Goal: Transaction & Acquisition: Purchase product/service

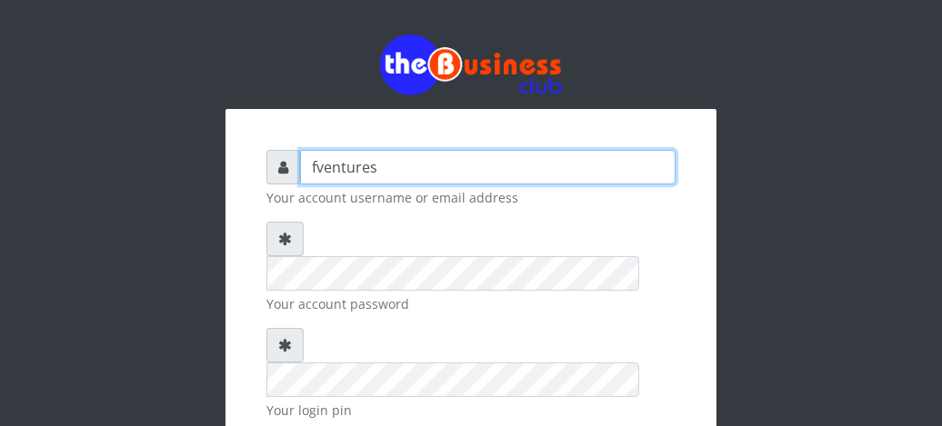
drag, startPoint x: 0, startPoint y: 0, endPoint x: 455, endPoint y: 169, distance: 485.0
click at [455, 169] on input "fventures" at bounding box center [487, 167] width 375 height 35
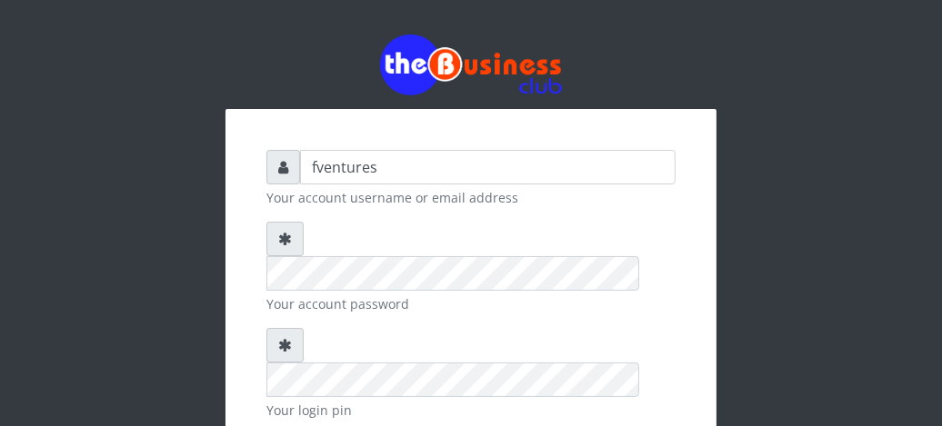
checkbox input "true"
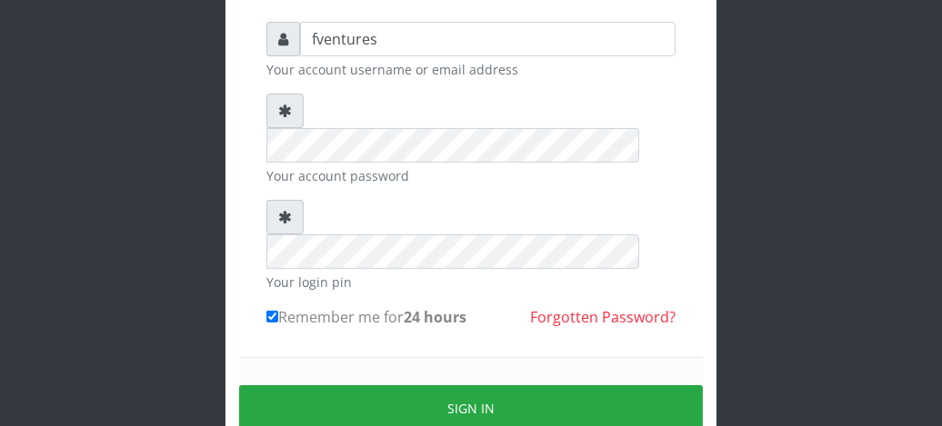
scroll to position [145, 0]
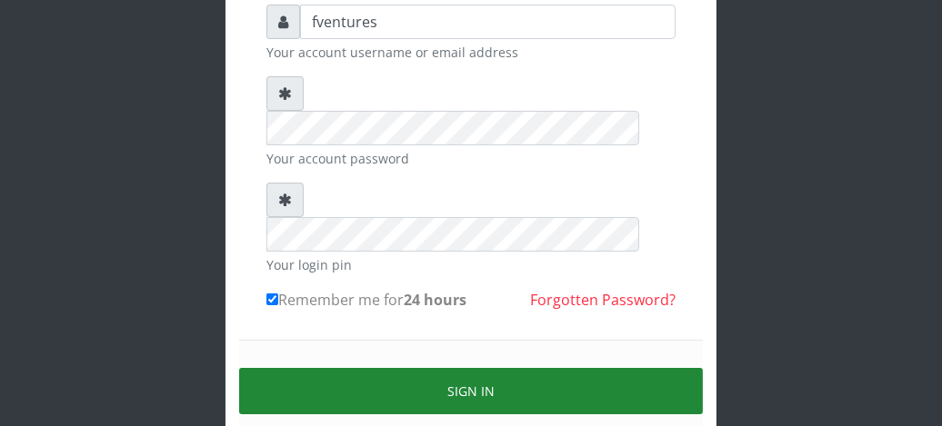
click at [488, 368] on button "Sign in" at bounding box center [471, 391] width 464 height 46
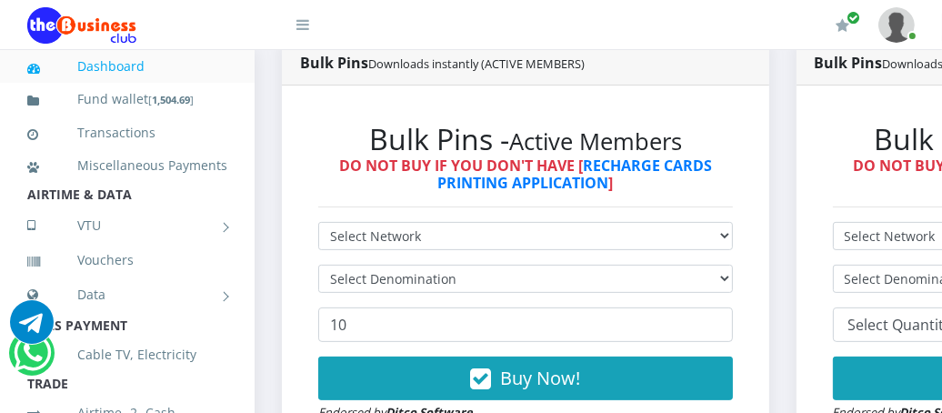
scroll to position [509, 0]
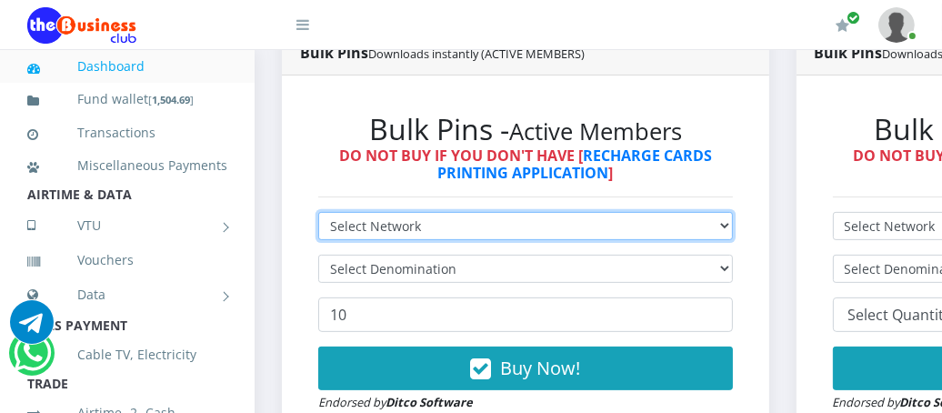
click at [733, 230] on select "Select Network MTN Globacom 9Mobile Airtel" at bounding box center [525, 226] width 415 height 28
select select "MTN"
click at [318, 214] on select "Select Network MTN Globacom 9Mobile Airtel" at bounding box center [525, 226] width 415 height 28
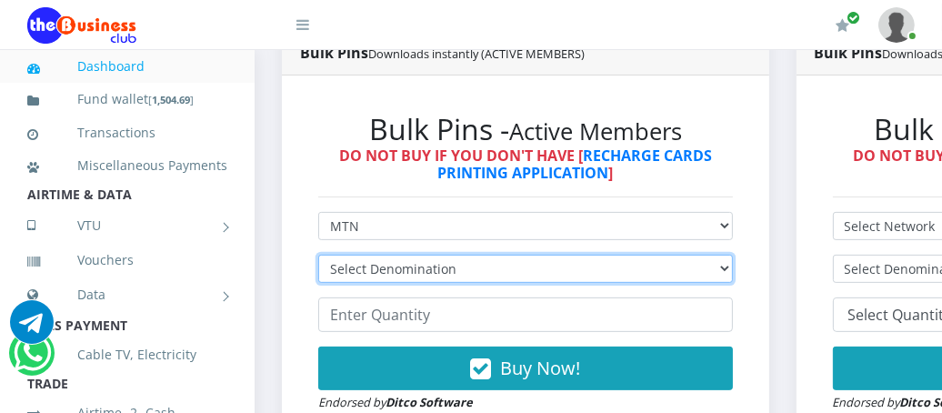
click at [732, 274] on select "Select Denomination MTN NGN100 - ₦96.99 MTN NGN200 - ₦193.98 MTN NGN400 - ₦387.…" at bounding box center [525, 269] width 415 height 28
select select "96.99-100"
click at [318, 256] on select "Select Denomination MTN NGN100 - ₦96.99 MTN NGN200 - ₦193.98 MTN NGN400 - ₦387.…" at bounding box center [525, 269] width 415 height 28
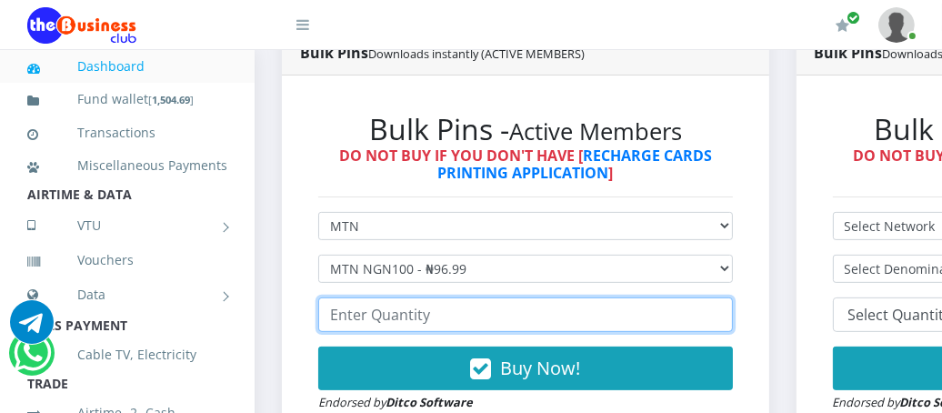
click at [468, 314] on input "number" at bounding box center [525, 314] width 415 height 35
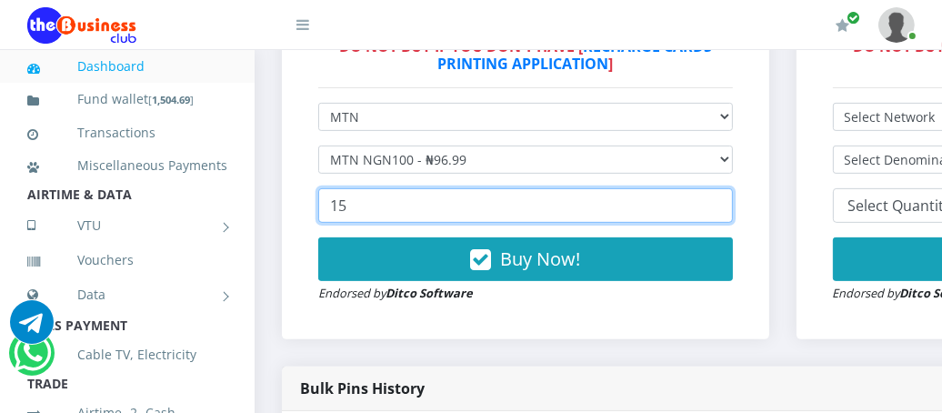
scroll to position [630, 0]
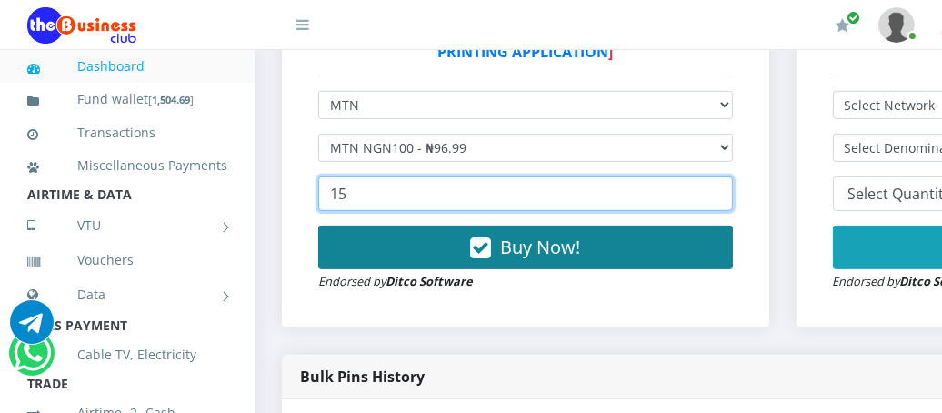
type input "15"
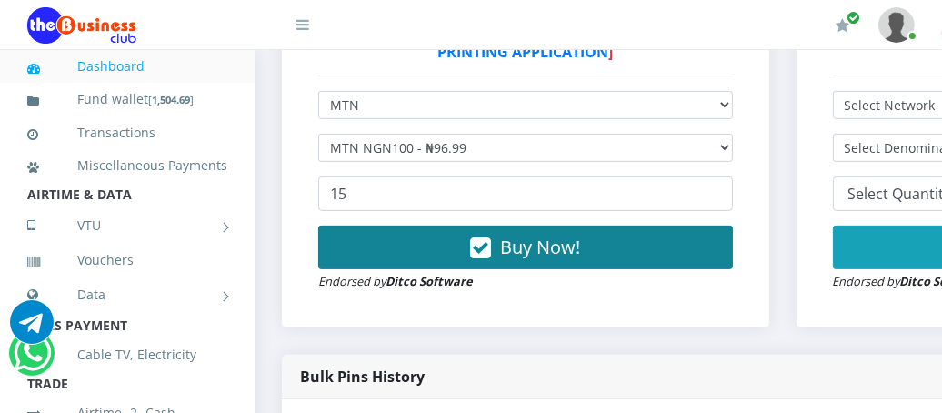
click at [512, 245] on span "Buy Now!" at bounding box center [540, 247] width 80 height 25
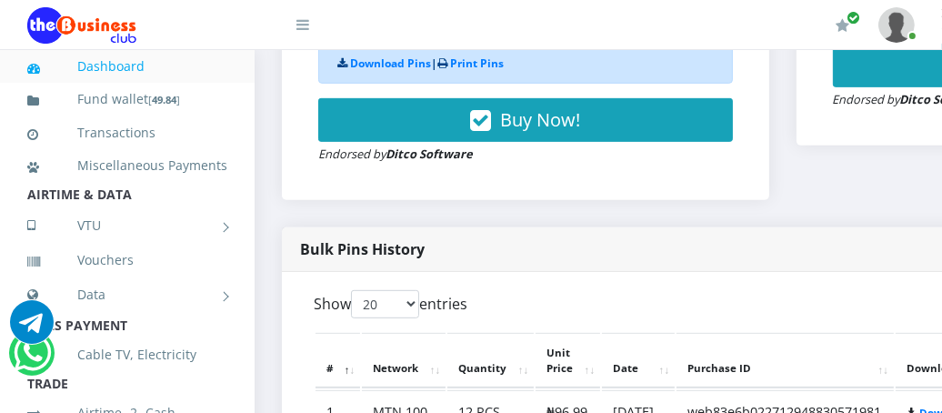
scroll to position [703, 0]
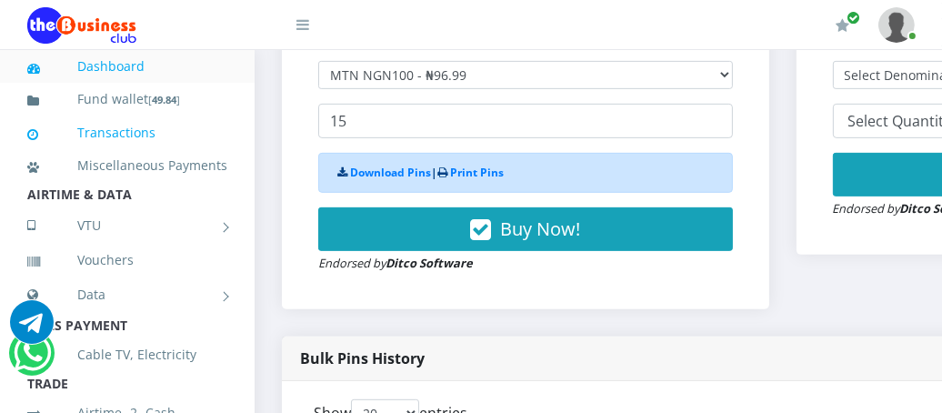
click at [89, 123] on link "Transactions" at bounding box center [127, 133] width 200 height 42
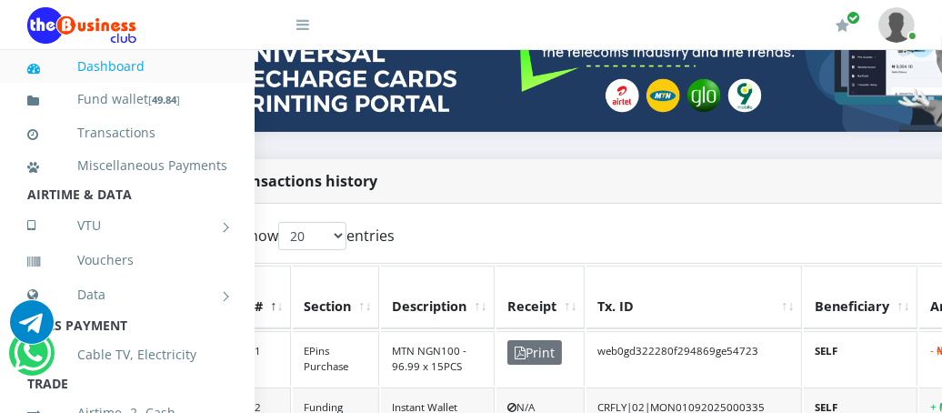
scroll to position [360, 0]
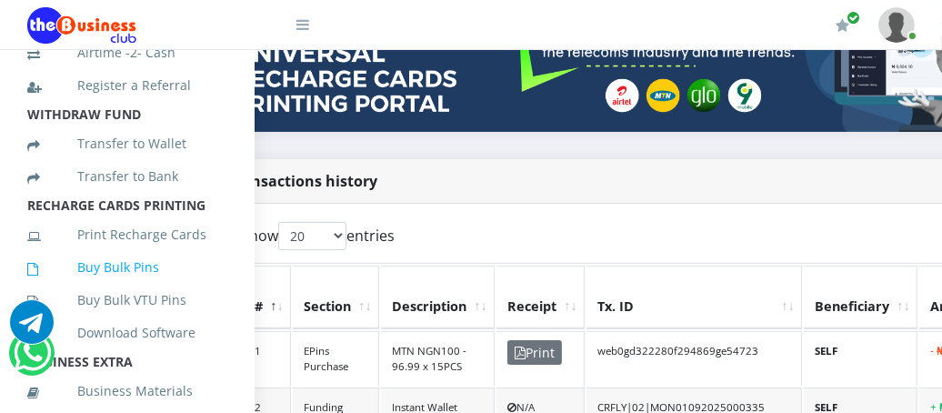
click at [118, 286] on link "Buy Bulk Pins" at bounding box center [127, 267] width 200 height 42
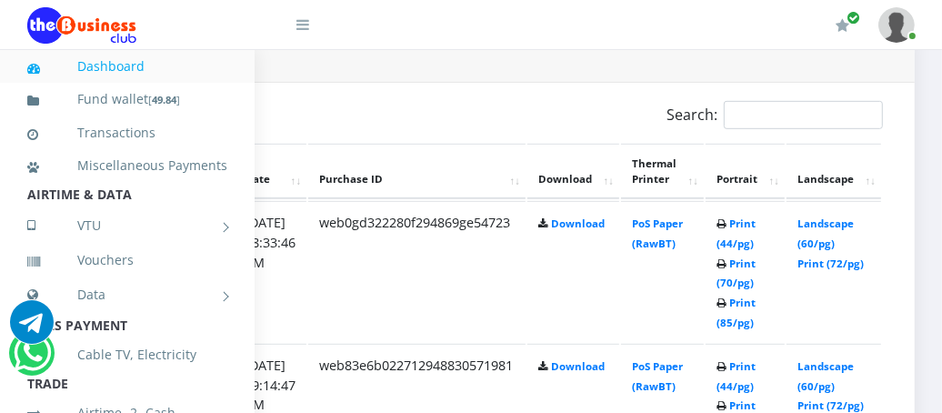
scroll to position [957, 375]
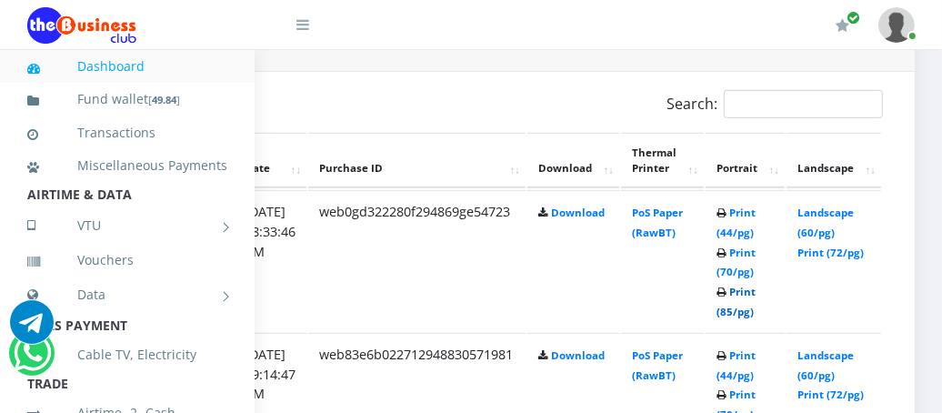
click at [749, 305] on link "Print (85/pg)" at bounding box center [735, 302] width 39 height 34
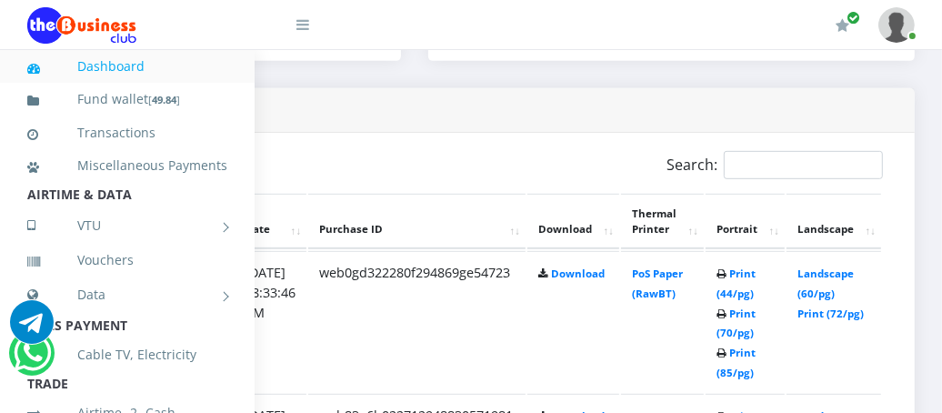
scroll to position [787, 375]
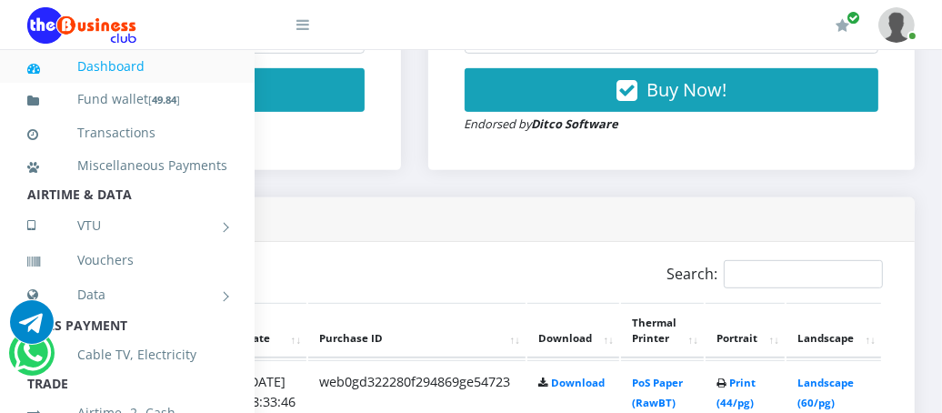
click at [305, 23] on icon at bounding box center [302, 24] width 13 height 15
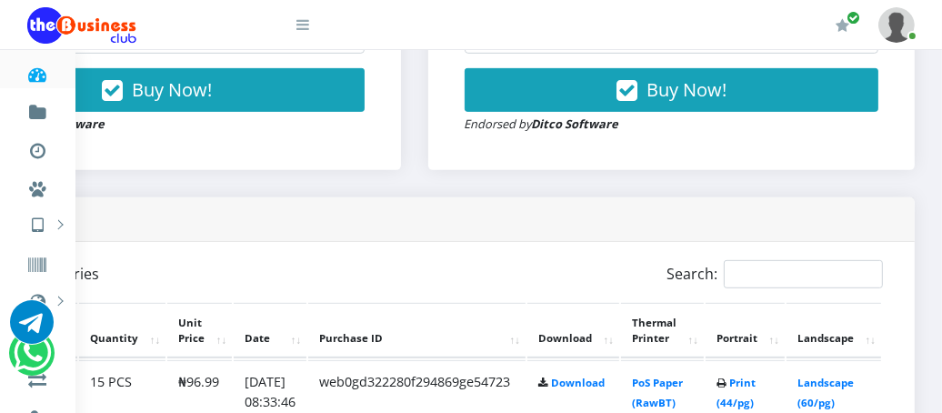
scroll to position [787, 208]
click at [305, 23] on icon at bounding box center [302, 24] width 13 height 15
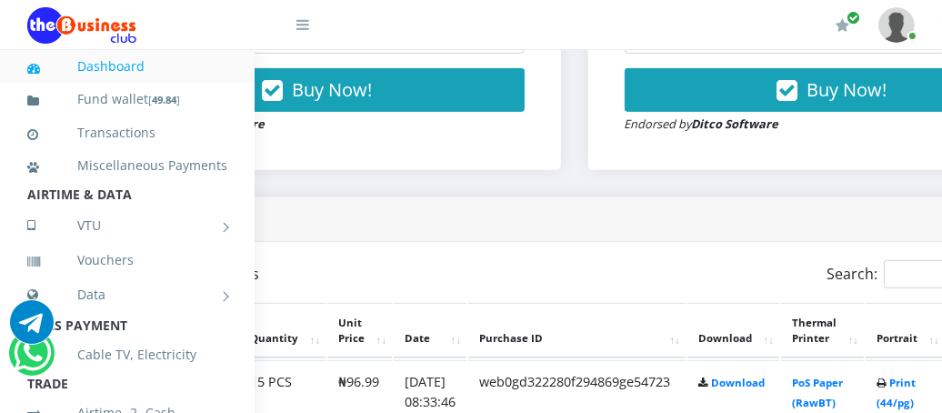
click at [305, 23] on icon at bounding box center [302, 24] width 13 height 15
